Goal: Transaction & Acquisition: Obtain resource

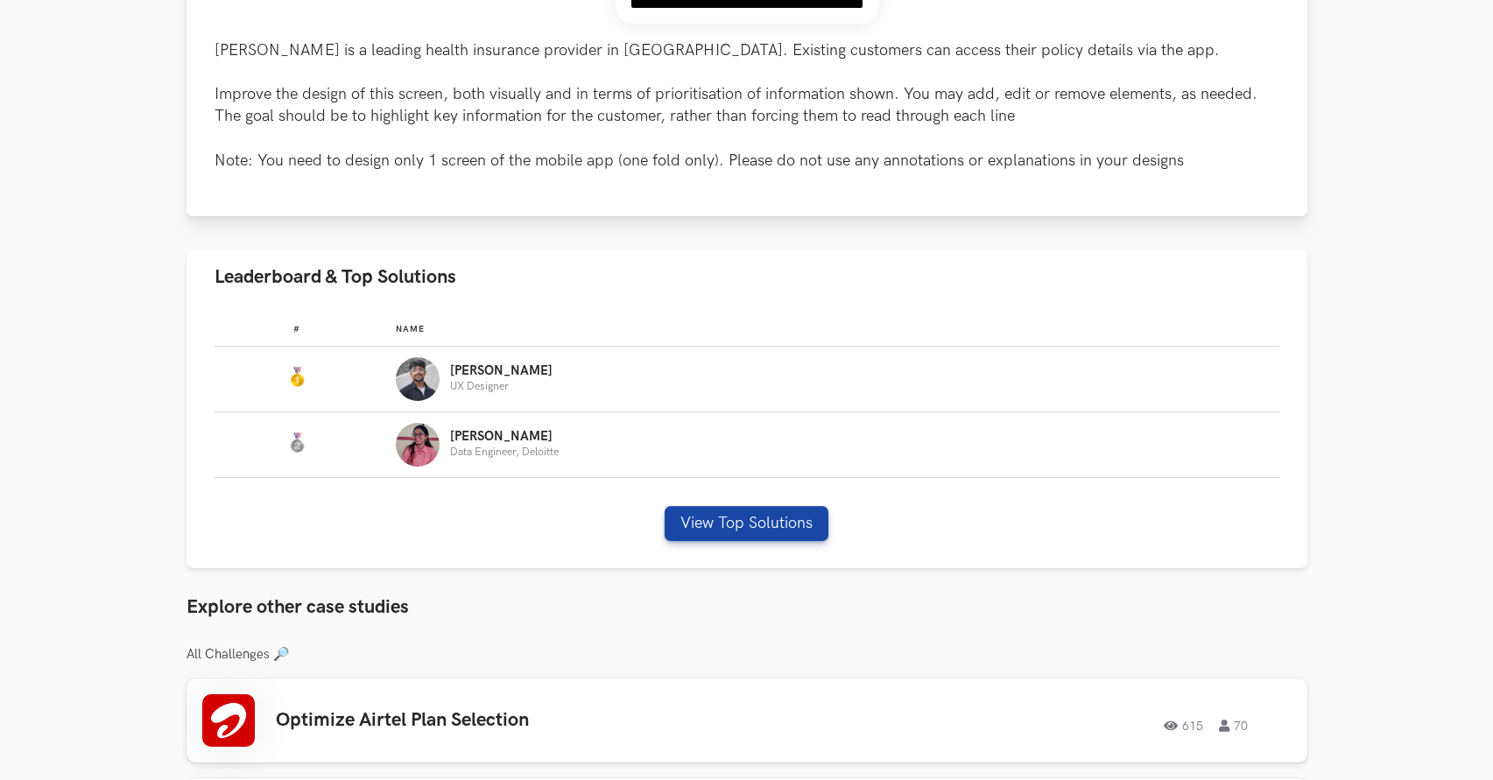
scroll to position [805, 0]
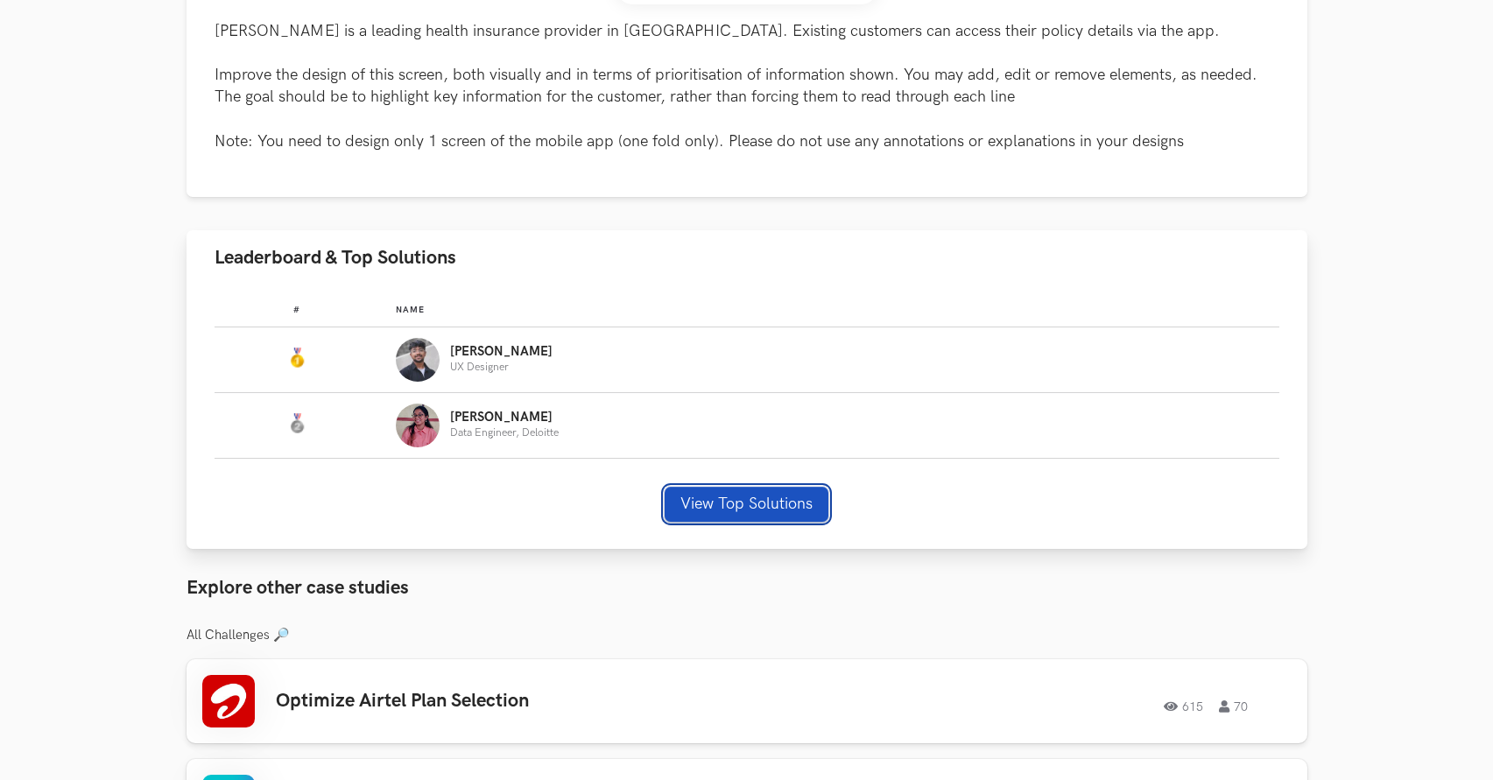
click at [719, 505] on button "View Top Solutions" at bounding box center [747, 504] width 164 height 35
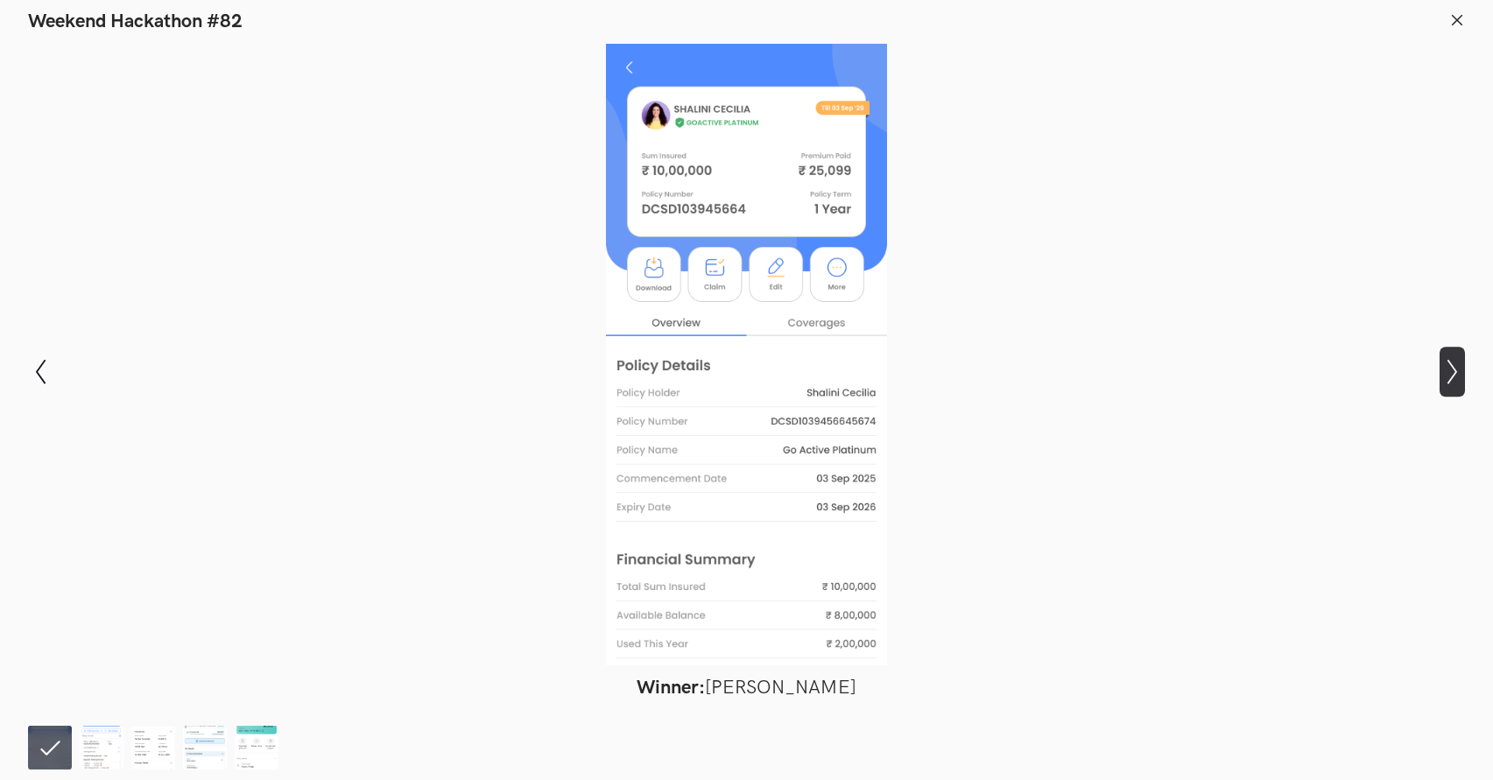
click at [1452, 387] on button "Show next slide" at bounding box center [1451, 372] width 25 height 51
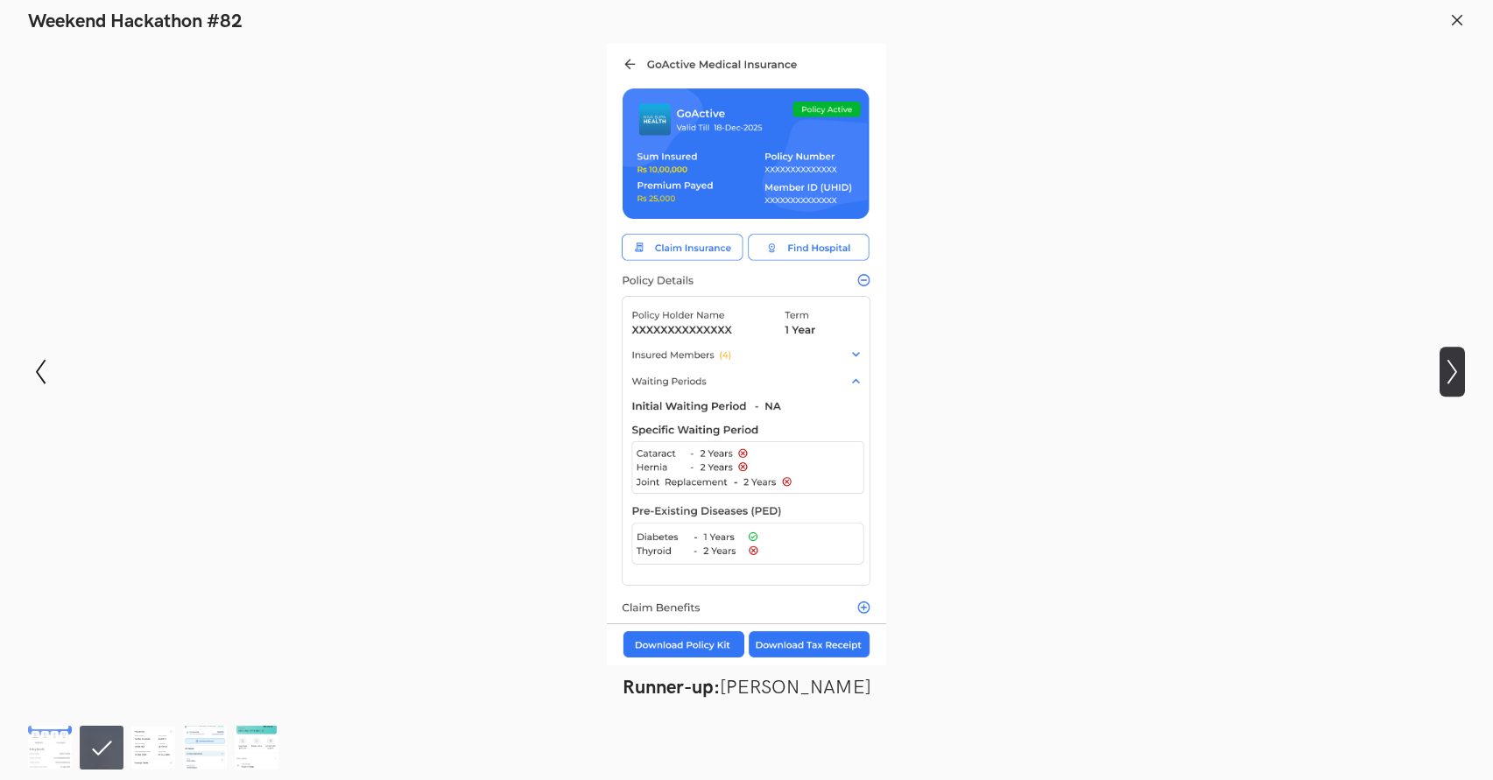
click at [1449, 366] on icon "Show next slide" at bounding box center [1451, 371] width 25 height 25
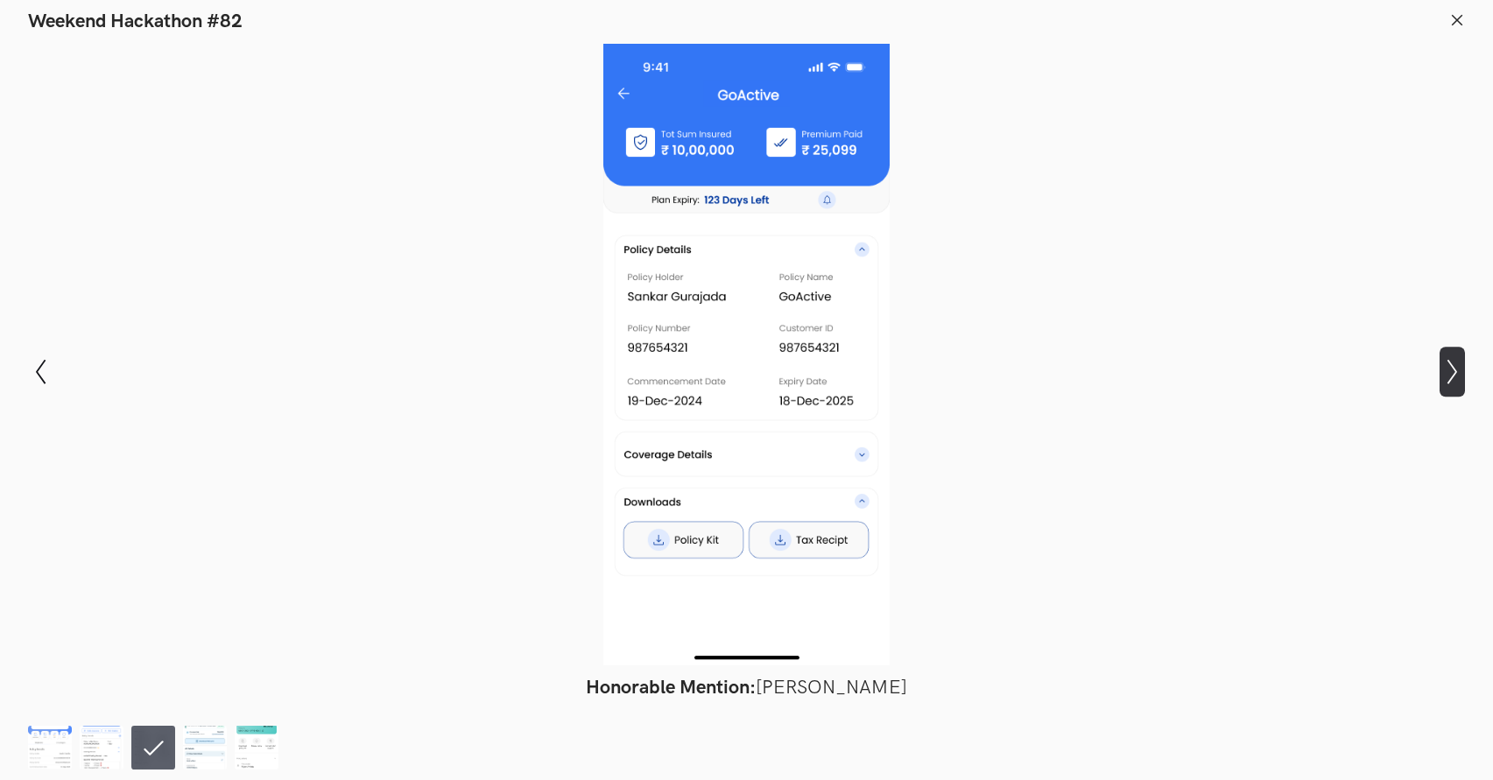
click at [1449, 366] on icon "Show next slide" at bounding box center [1451, 371] width 25 height 25
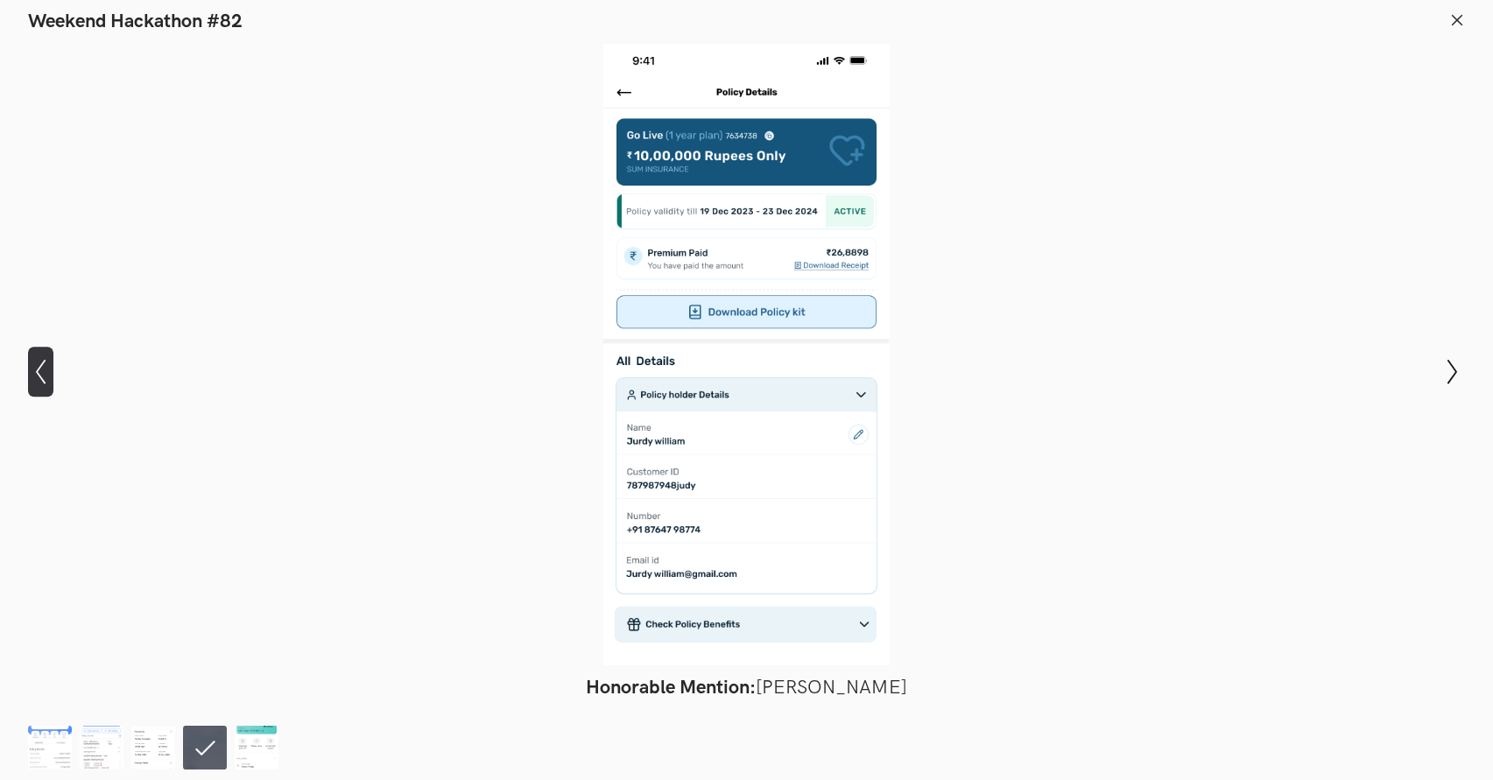
click at [34, 382] on icon "Show previous slide" at bounding box center [40, 371] width 25 height 25
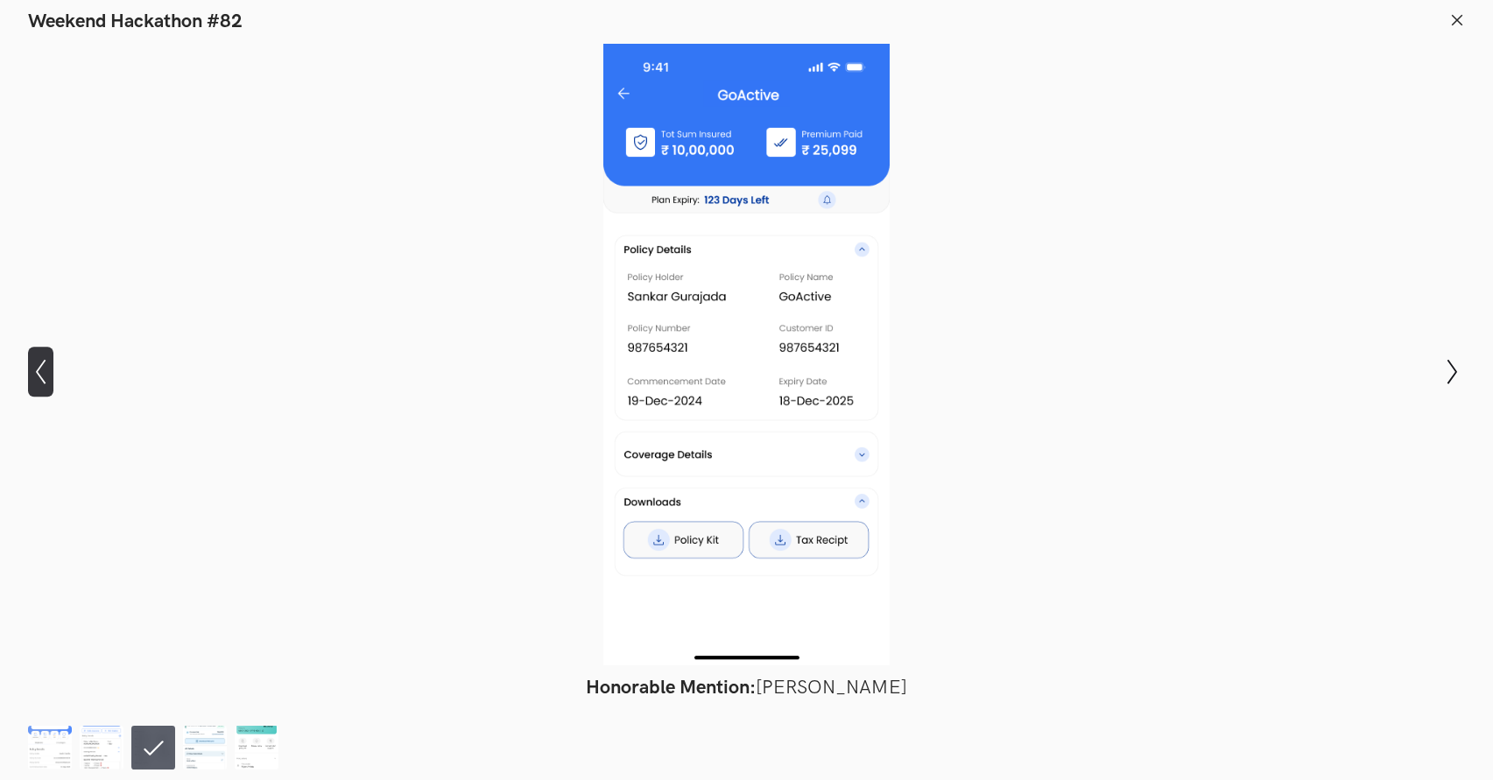
click at [34, 382] on icon "Show previous slide" at bounding box center [40, 371] width 25 height 25
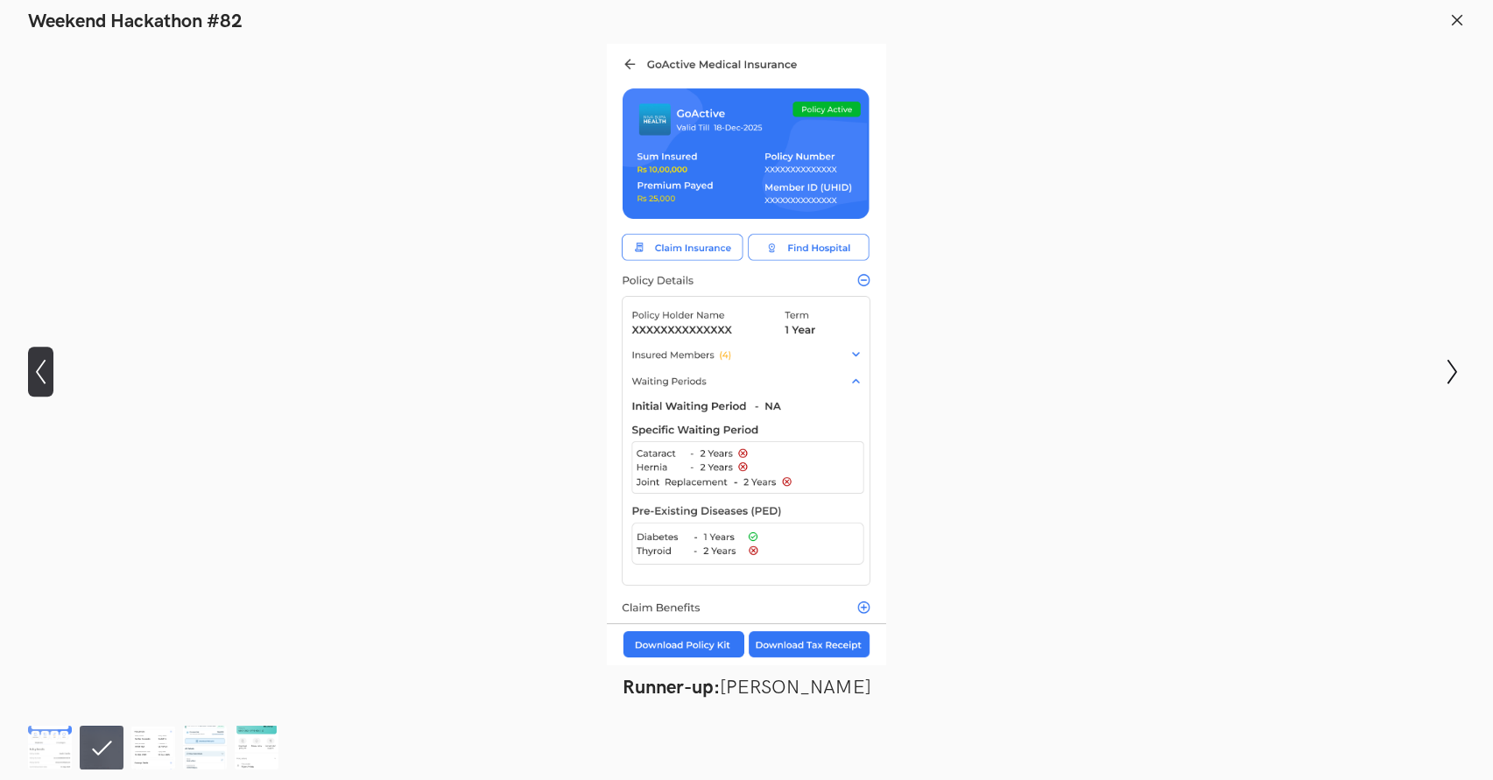
click at [34, 382] on icon "Show previous slide" at bounding box center [40, 371] width 25 height 25
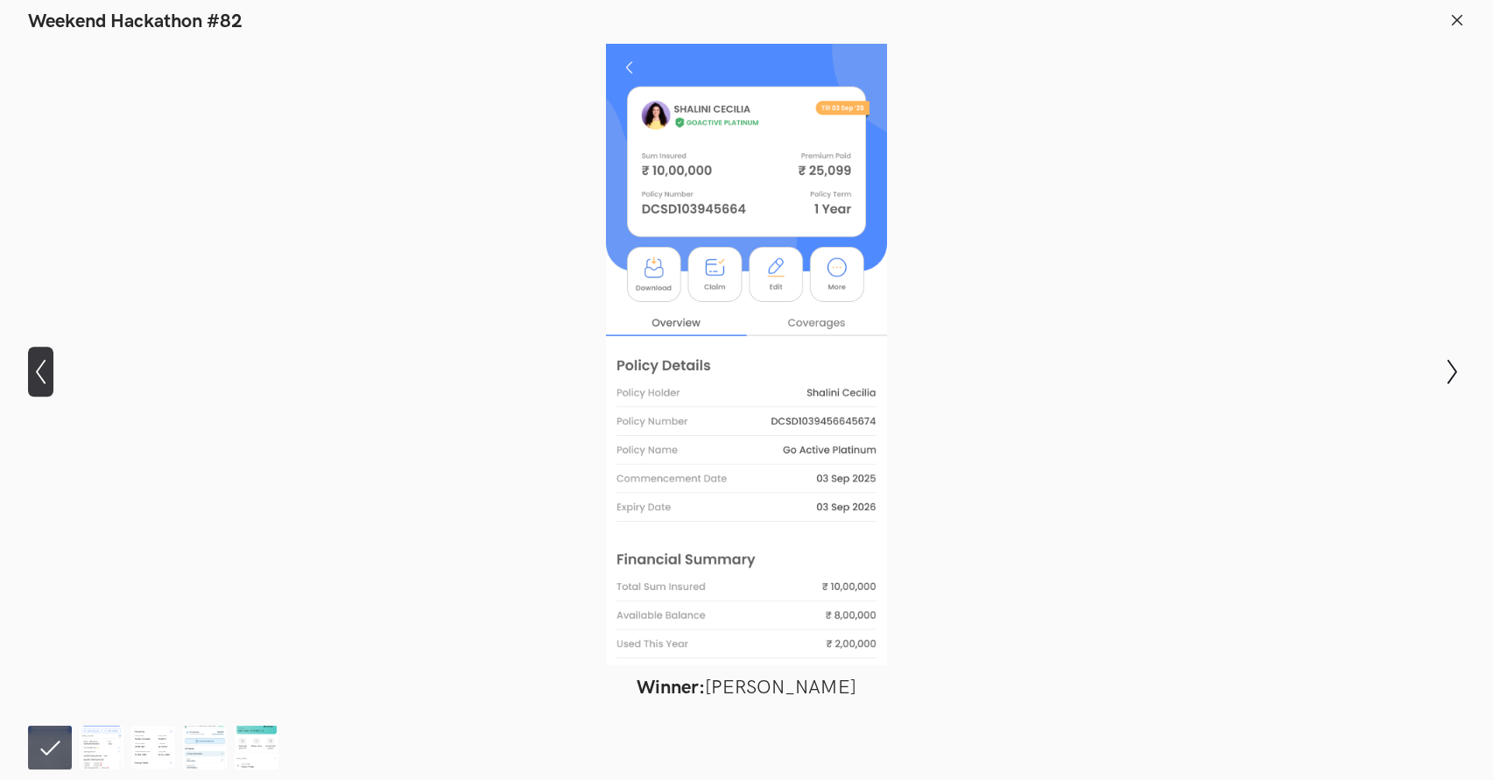
click at [34, 382] on icon "Show previous slide" at bounding box center [40, 371] width 25 height 25
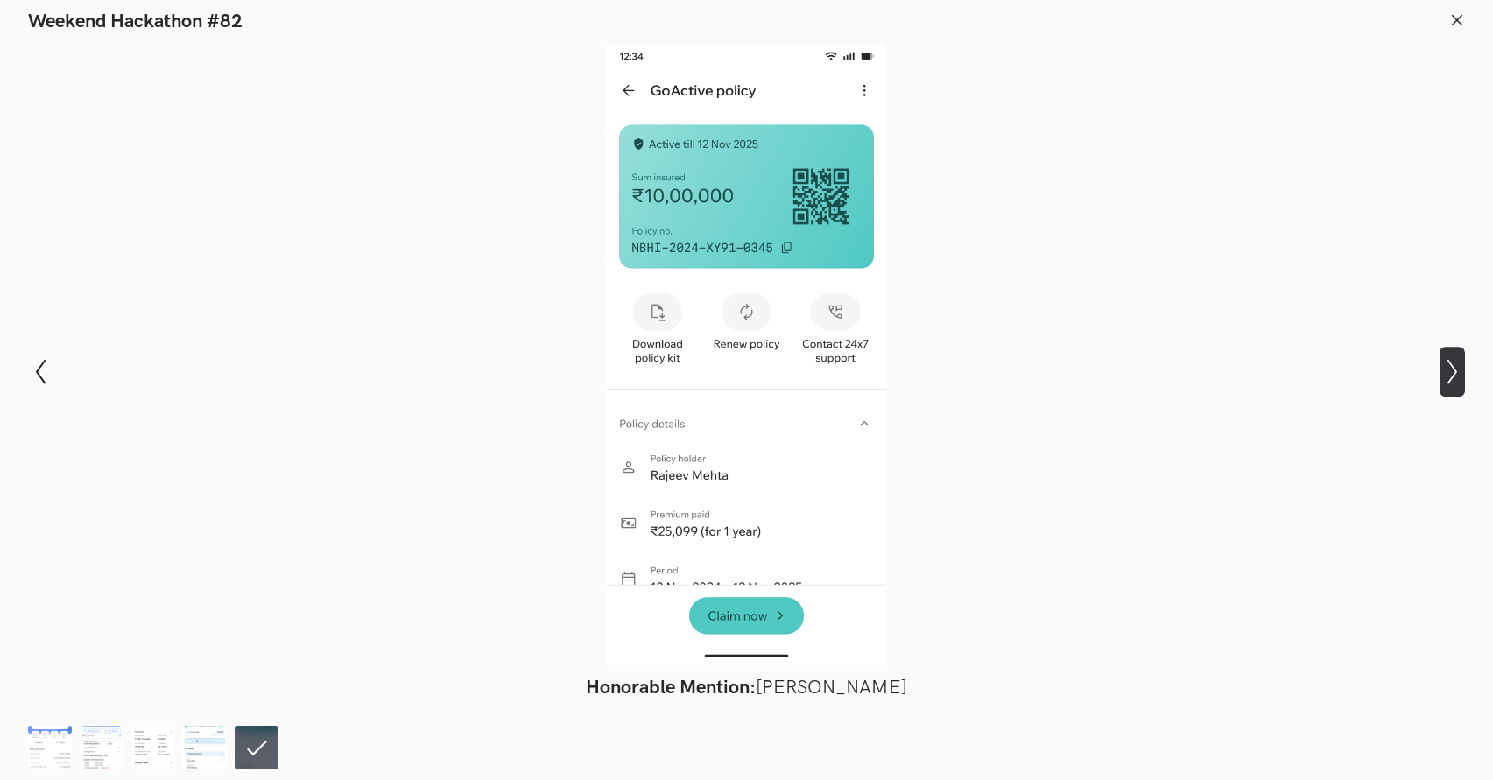
click at [1455, 371] on icon at bounding box center [1452, 372] width 10 height 25
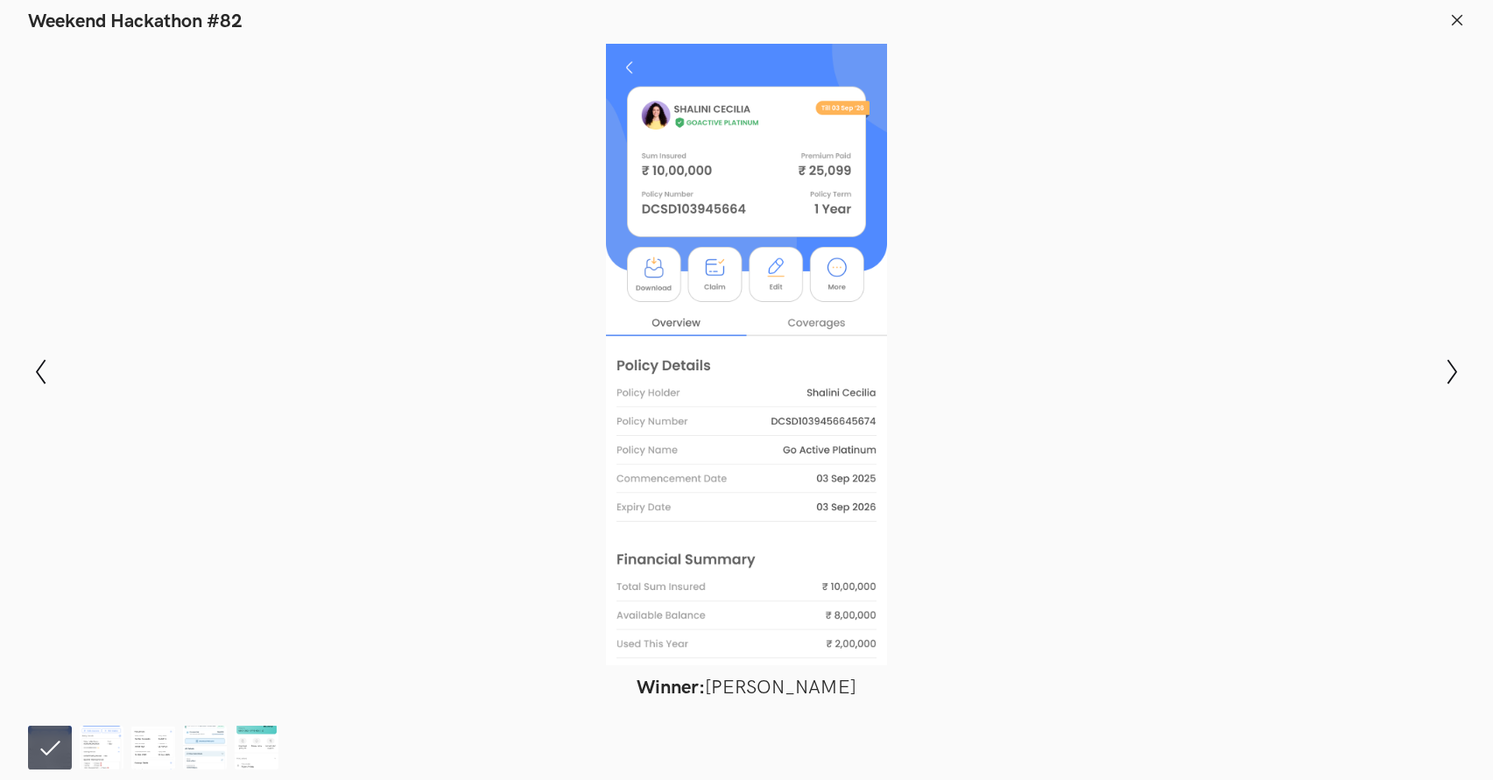
click at [1241, 383] on div at bounding box center [746, 355] width 1365 height 622
click at [1453, 372] on icon "Show next slide" at bounding box center [1451, 371] width 25 height 25
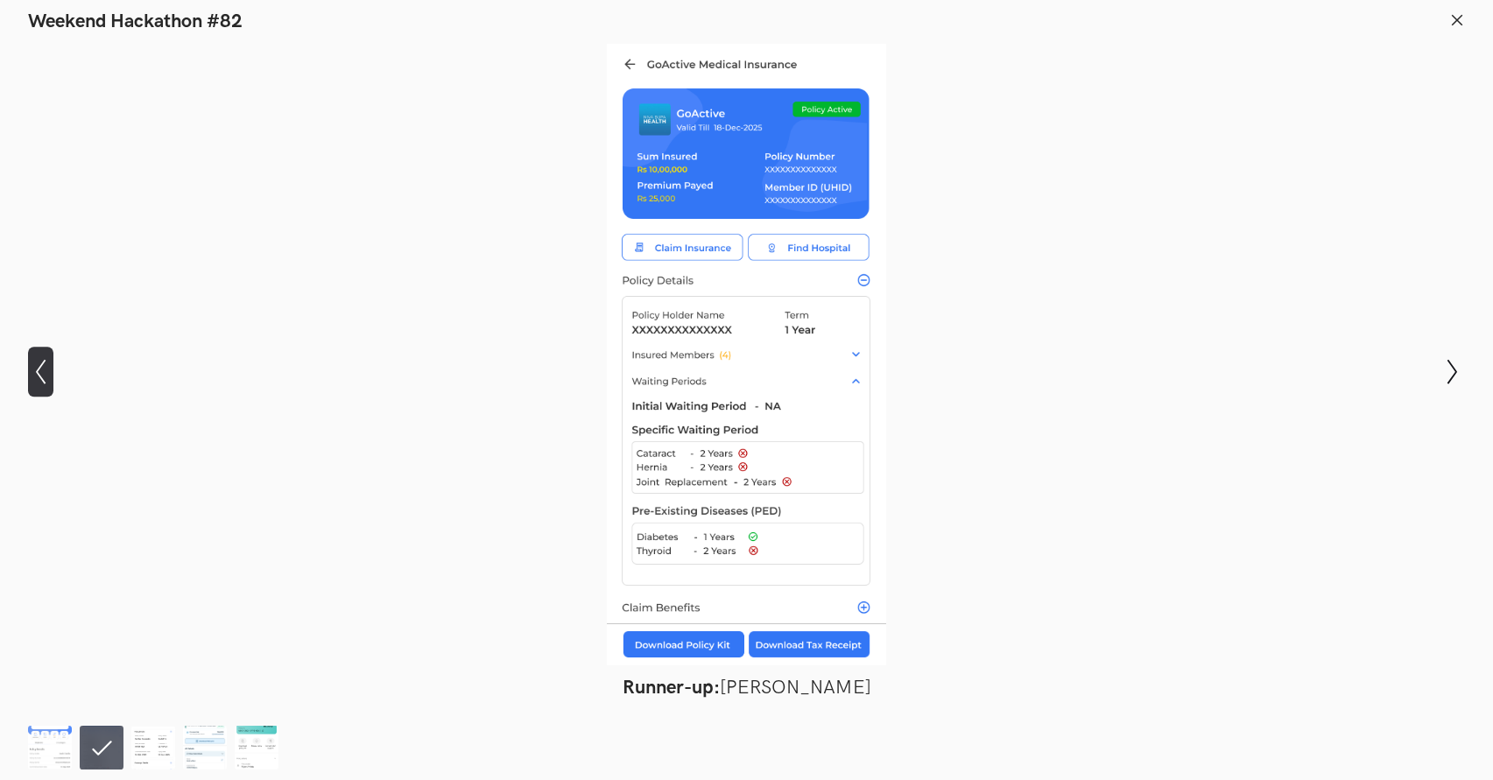
click at [41, 378] on icon at bounding box center [41, 372] width 10 height 25
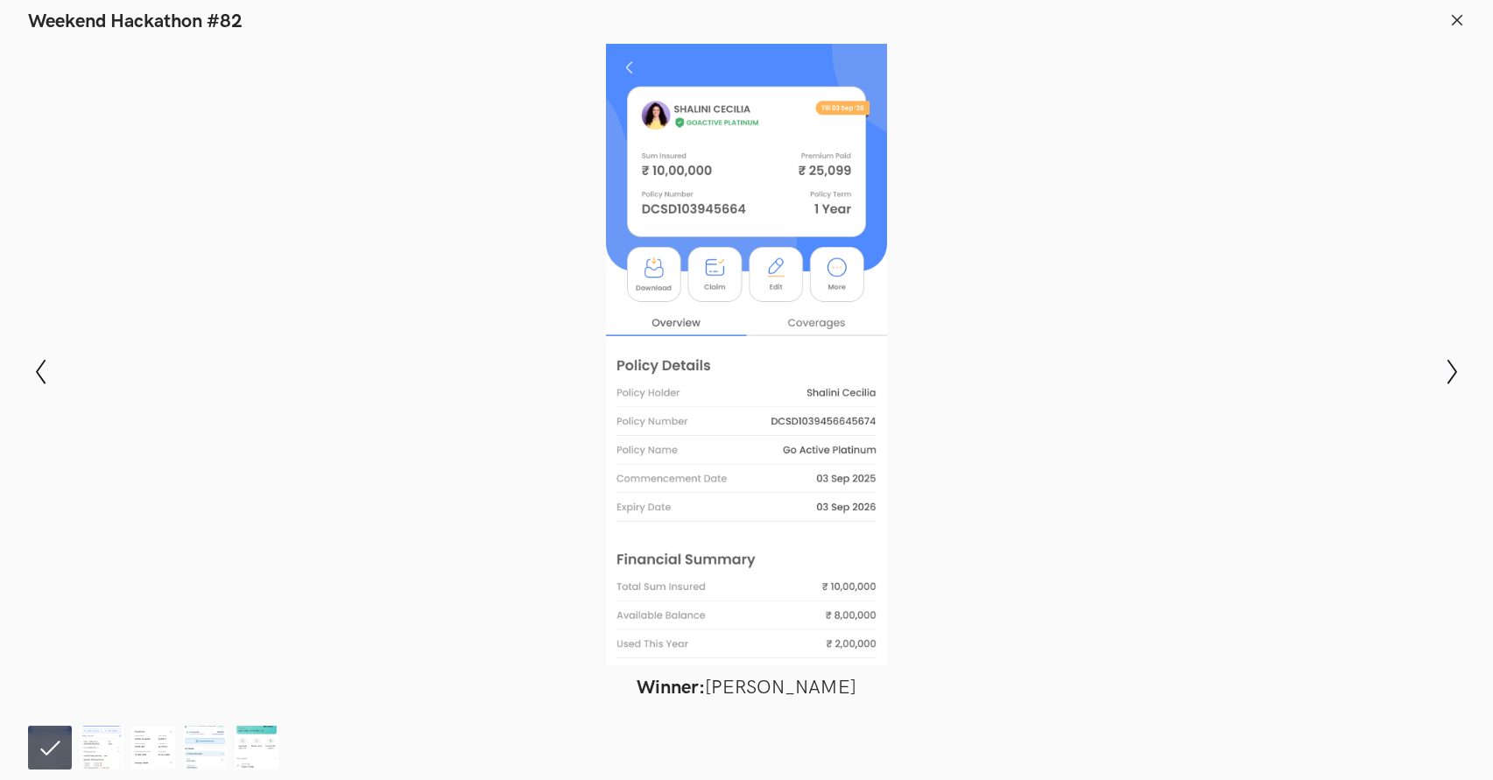
click at [1463, 14] on icon at bounding box center [1457, 20] width 16 height 16
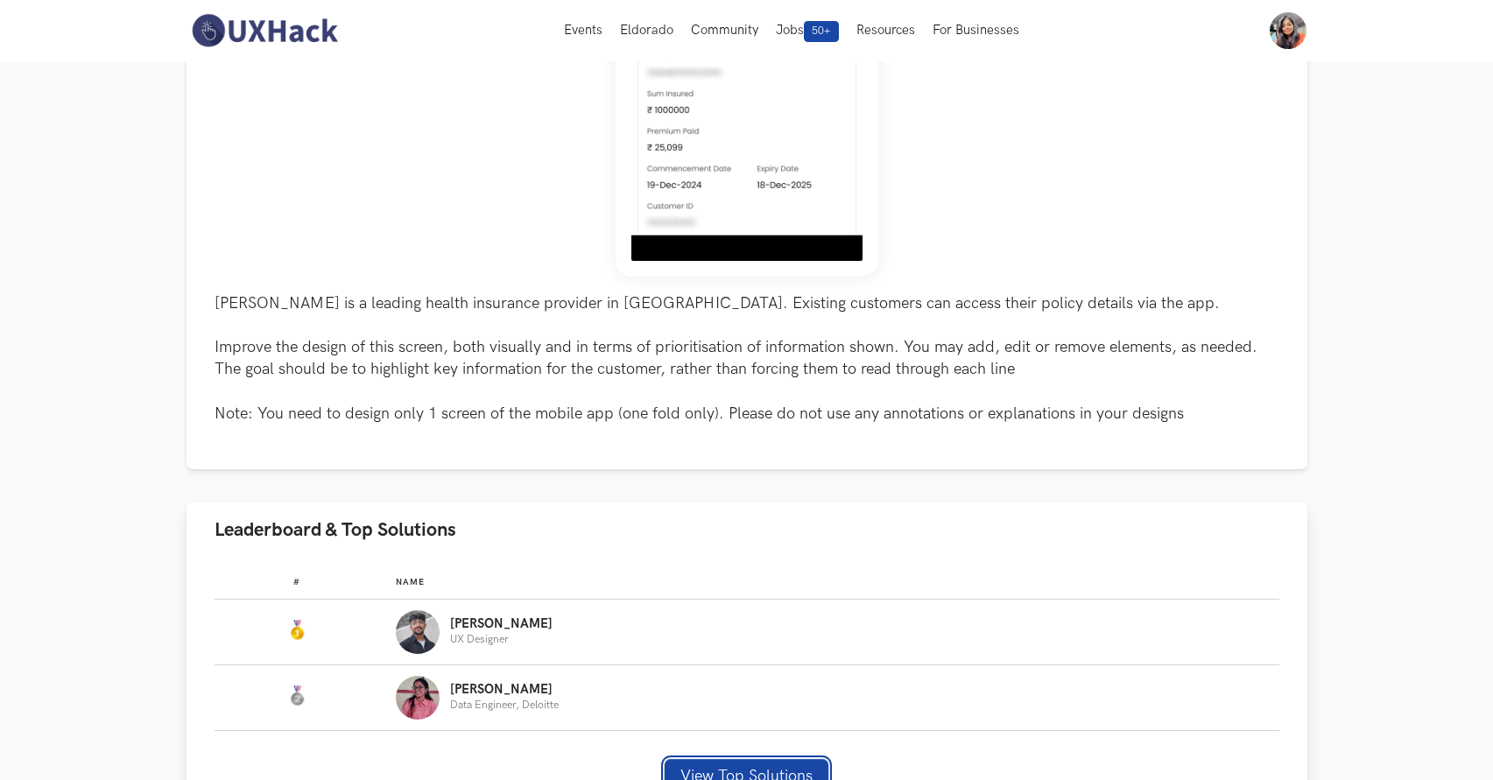
scroll to position [0, 0]
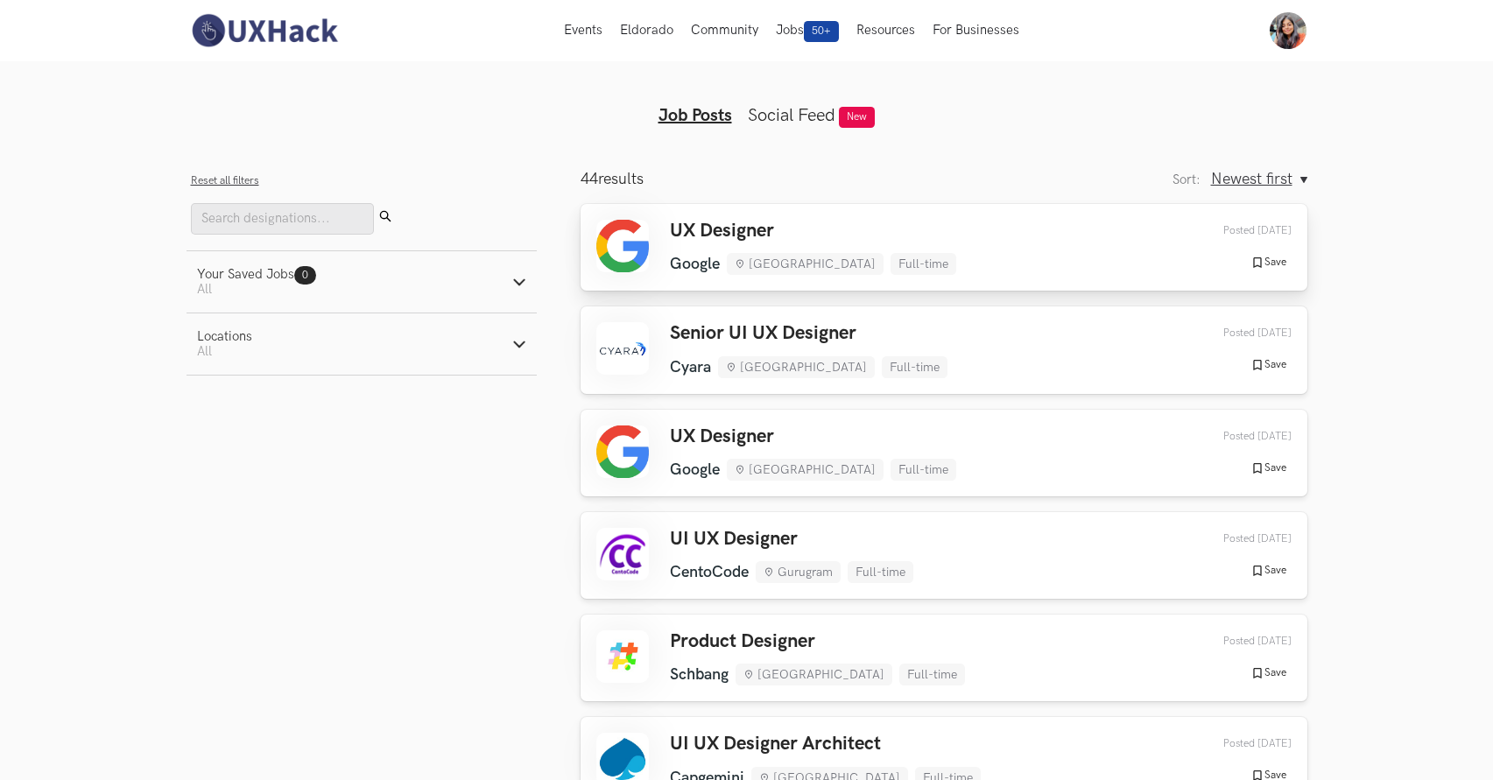
click at [1116, 245] on div "UX Designer Google [GEOGRAPHIC_DATA] Full-time Google [GEOGRAPHIC_DATA] Full-ti…" at bounding box center [943, 247] width 695 height 55
click at [1171, 340] on div "Senior UI UX Designer [GEOGRAPHIC_DATA] [GEOGRAPHIC_DATA] Full-time [GEOGRAPHIC…" at bounding box center [943, 349] width 695 height 55
click at [1215, 467] on div "Save Saved" at bounding box center [1247, 469] width 88 height 16
